Goal: Task Accomplishment & Management: Manage account settings

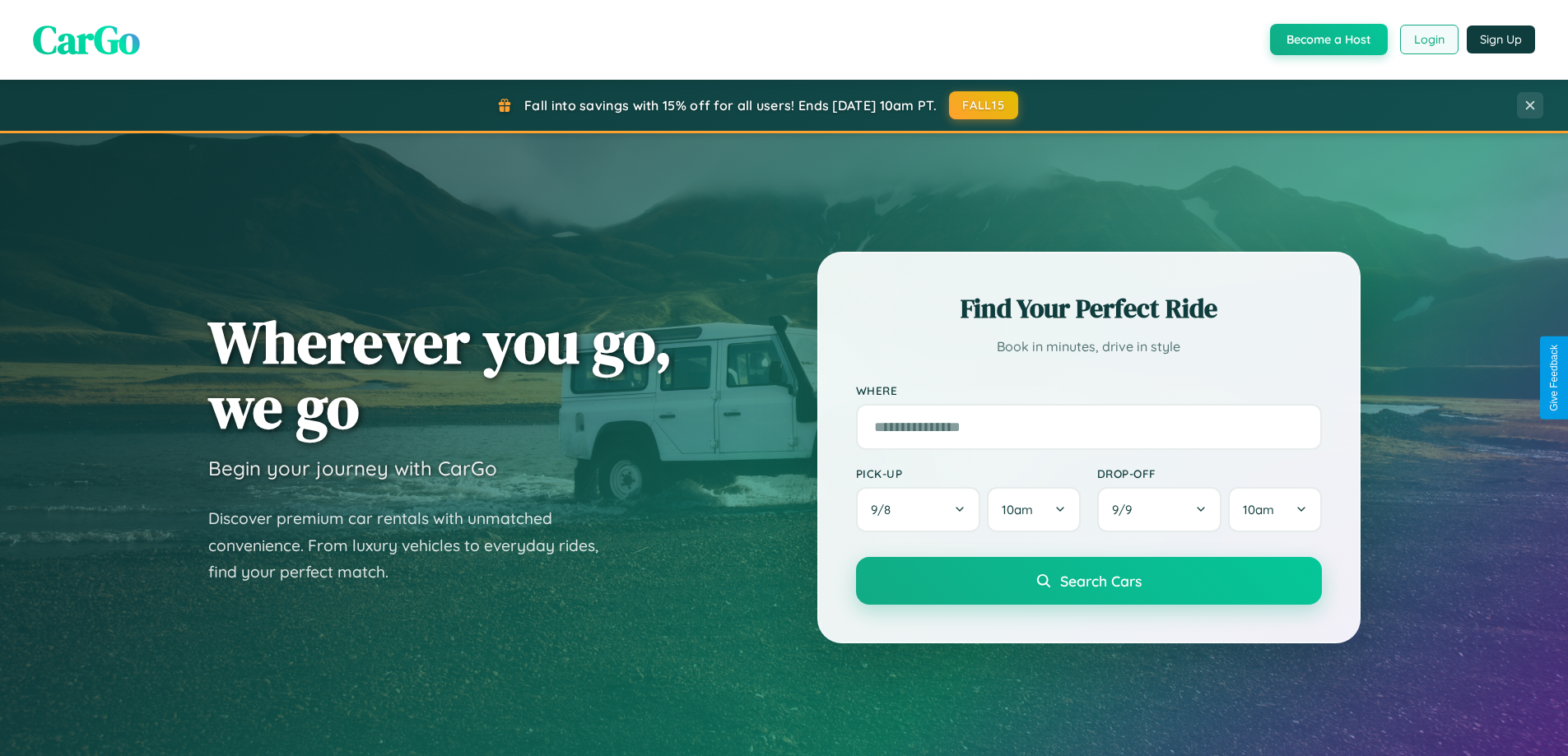
click at [1429, 39] on button "Login" at bounding box center [1430, 39] width 59 height 30
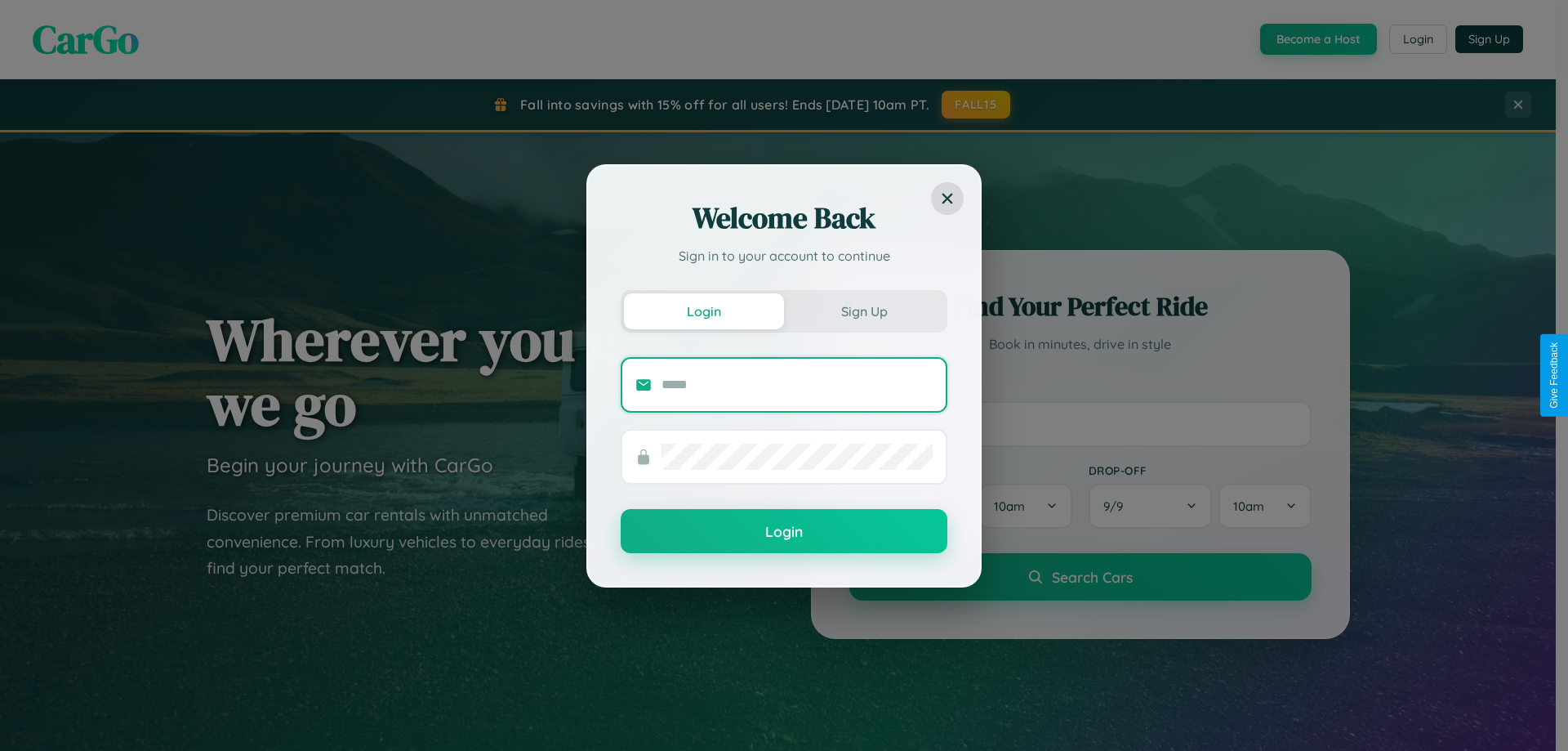
click at [797, 384] on input "text" at bounding box center [797, 385] width 271 height 26
type input "**********"
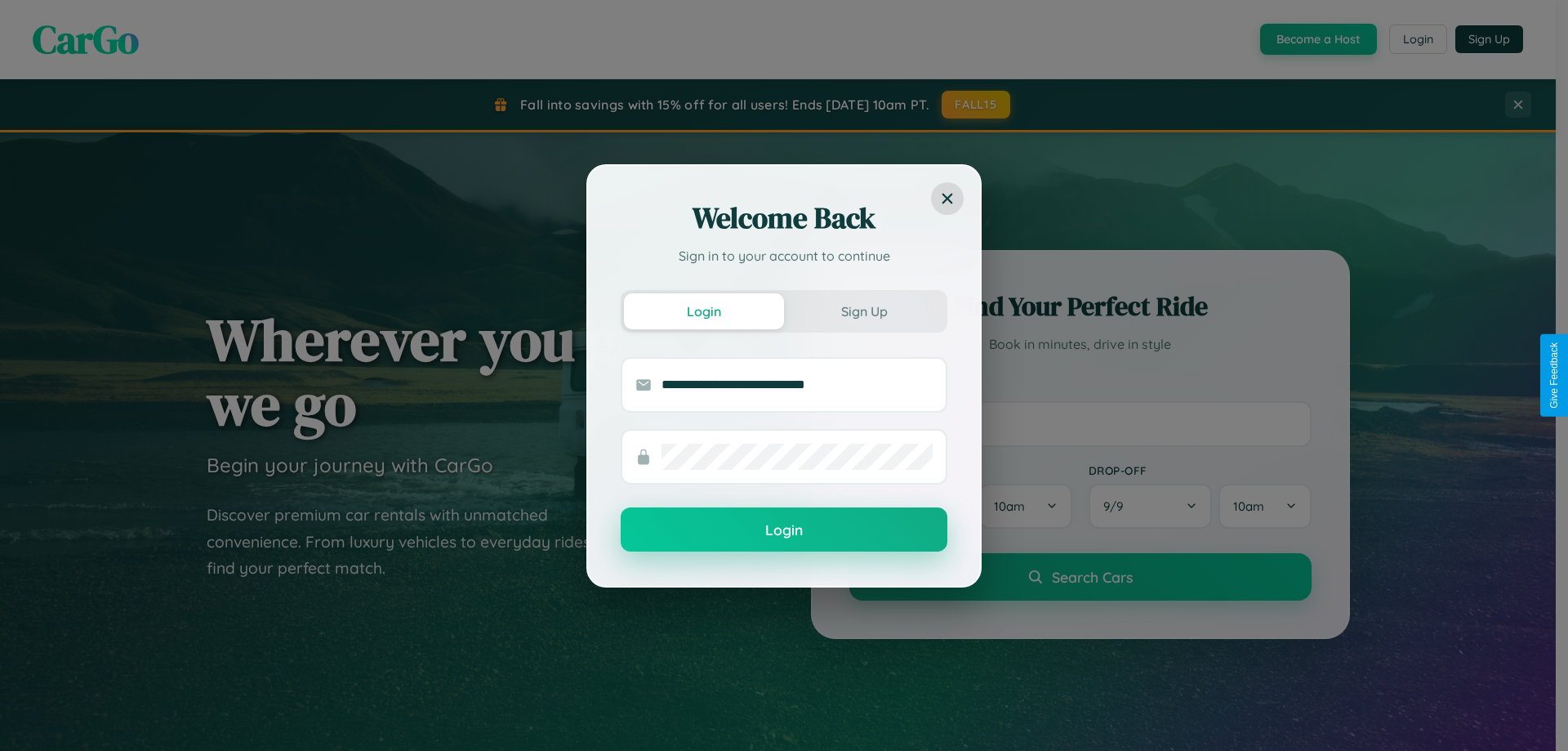
click at [784, 531] on button "Login" at bounding box center [784, 529] width 327 height 44
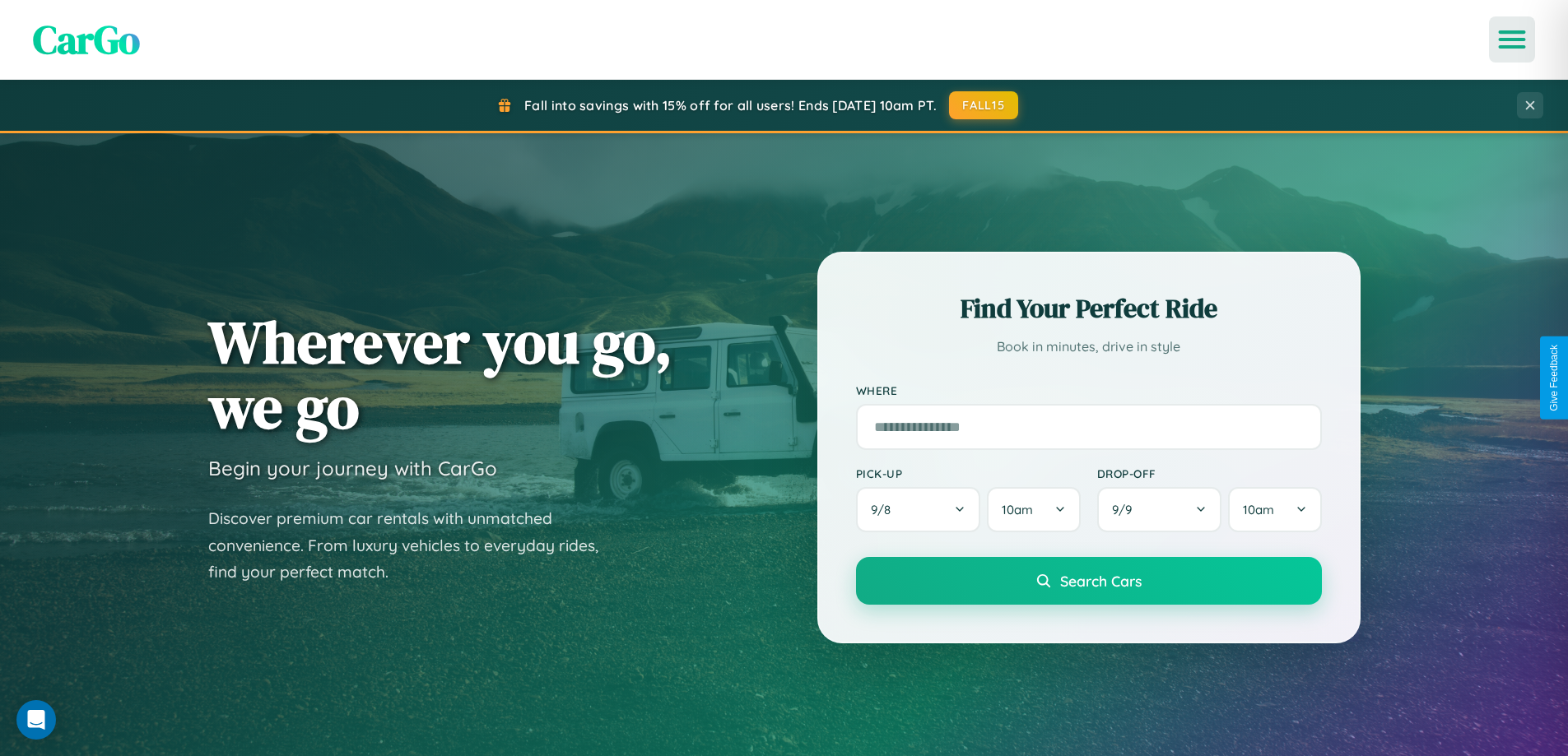
click at [1512, 39] on icon "Open menu" at bounding box center [1512, 39] width 24 height 15
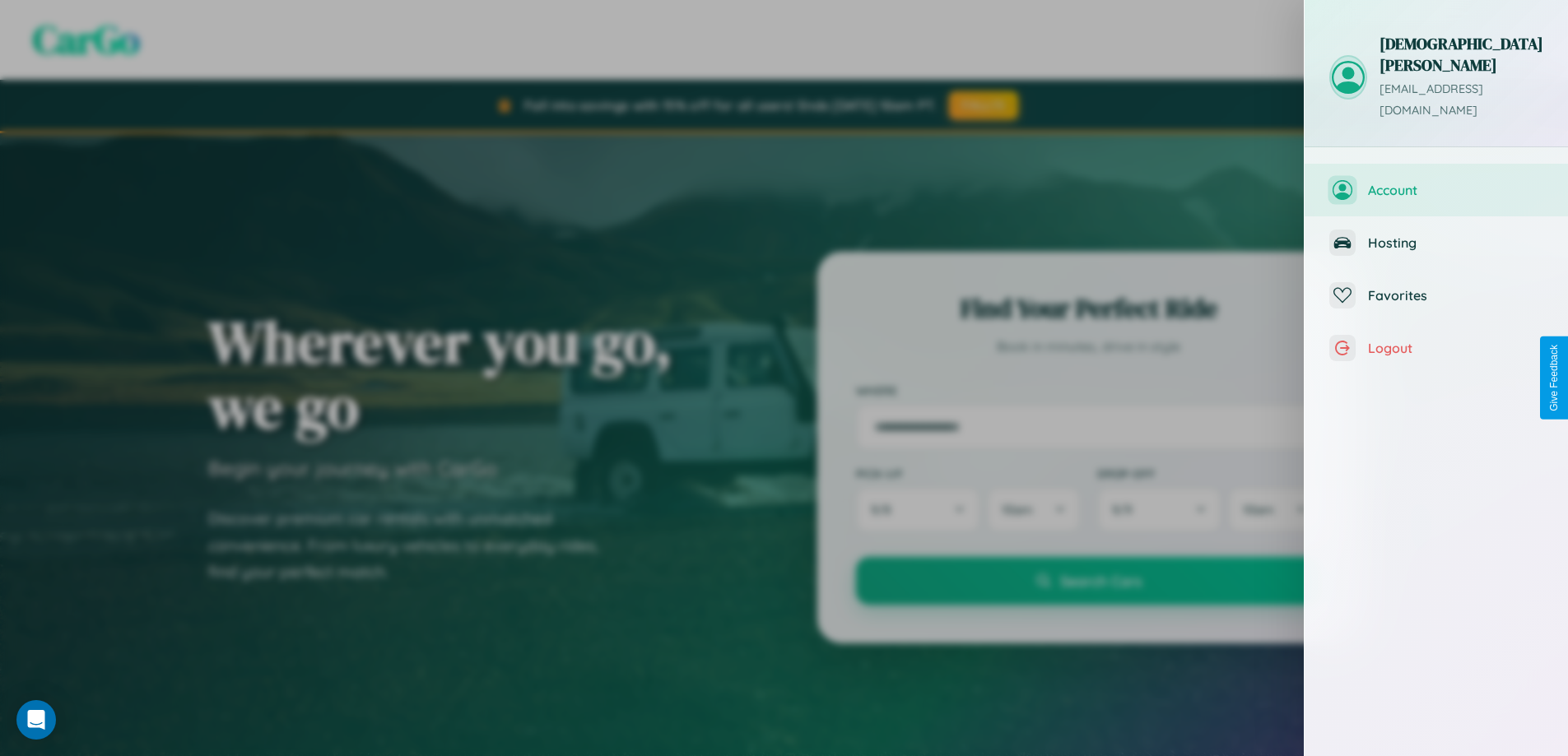
click at [1437, 182] on span "Account" at bounding box center [1456, 190] width 175 height 17
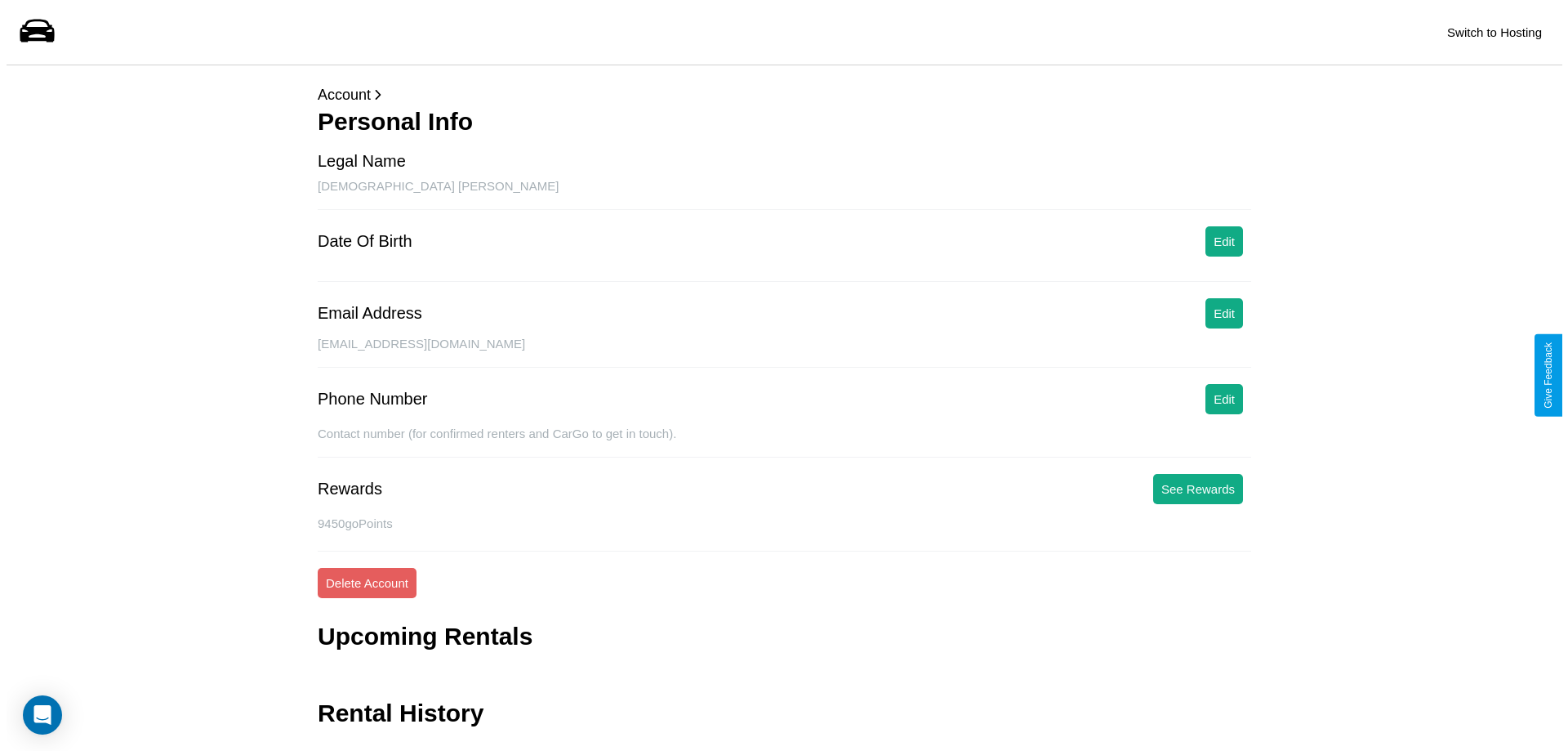
scroll to position [39, 0]
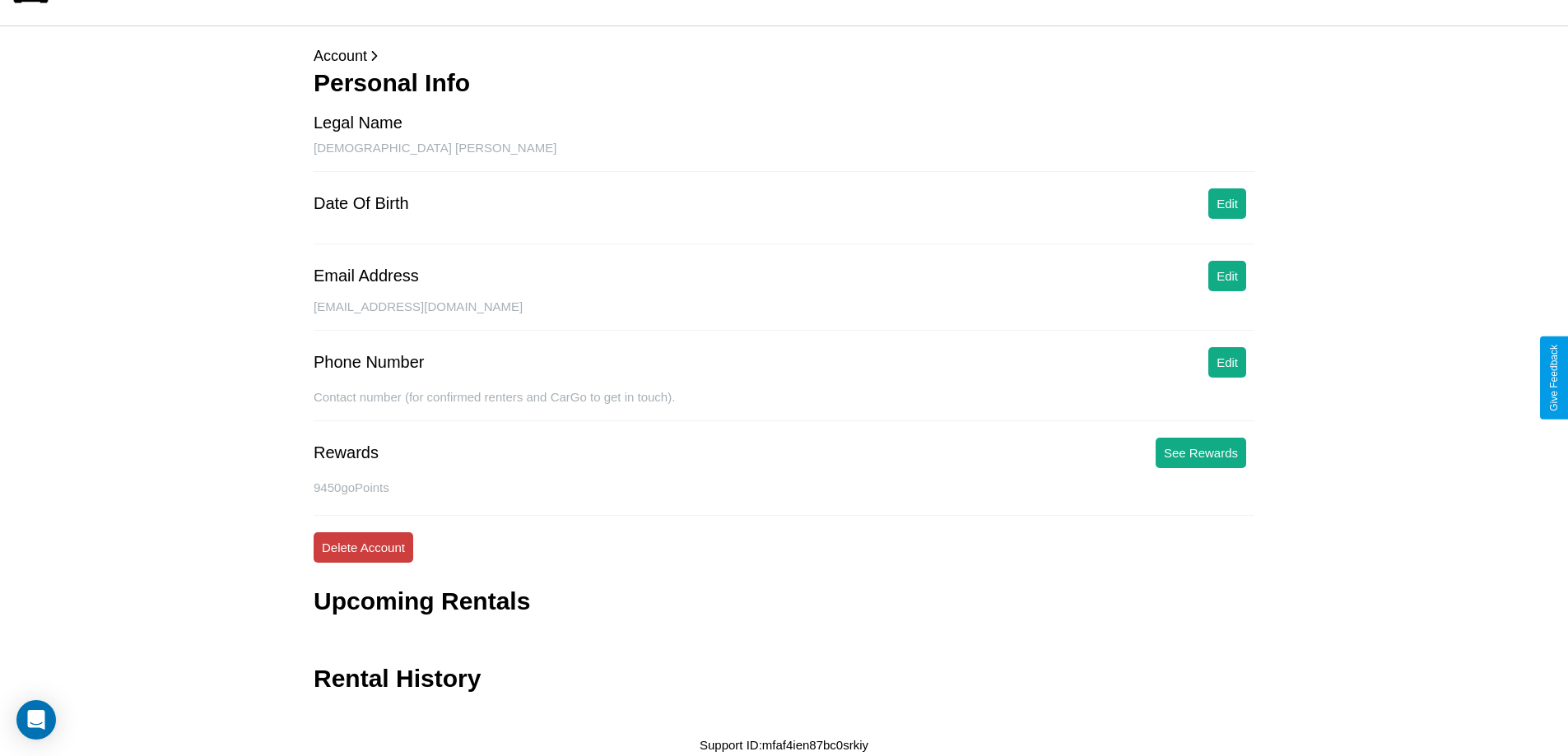
click at [363, 548] on button "Delete Account" at bounding box center [364, 548] width 100 height 31
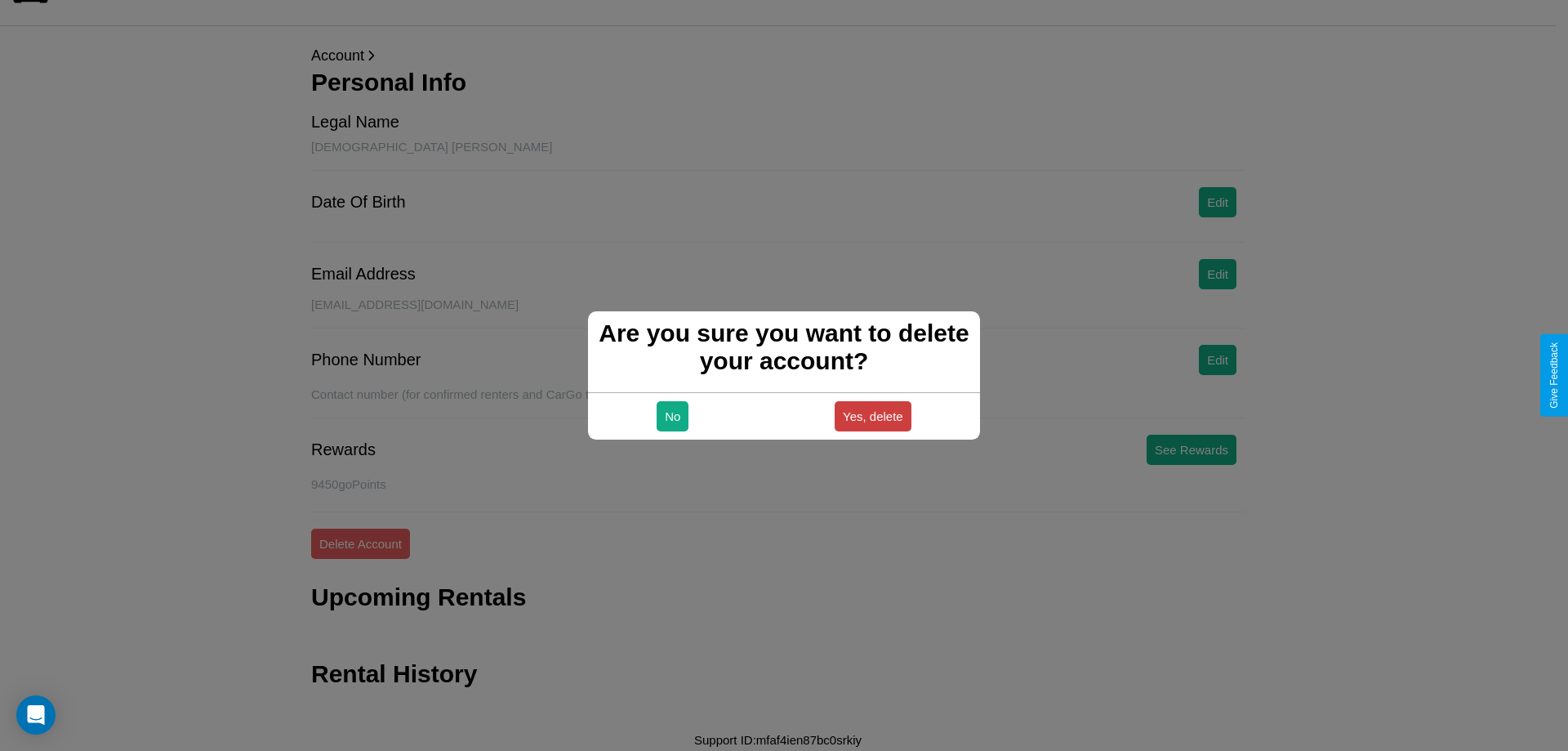
click at [872, 416] on button "Yes, delete" at bounding box center [873, 416] width 77 height 30
